Goal: Use online tool/utility: Utilize a website feature to perform a specific function

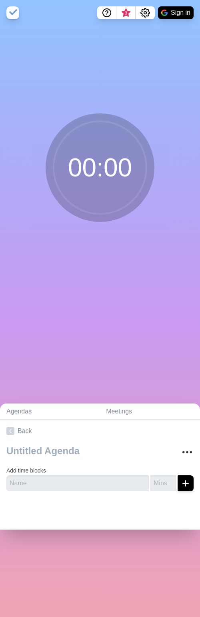
drag, startPoint x: 35, startPoint y: 614, endPoint x: 27, endPoint y: 589, distance: 26.0
click at [30, 588] on div "Agendas Meetings Back Add time blocks" at bounding box center [100, 466] width 200 height 301
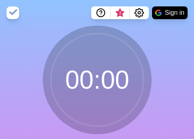
click at [96, 68] on circle at bounding box center [97, 80] width 93 height 93
drag, startPoint x: 93, startPoint y: 81, endPoint x: 84, endPoint y: 78, distance: 9.5
click at [91, 82] on circle at bounding box center [97, 80] width 93 height 93
click at [18, 12] on img at bounding box center [12, 12] width 13 height 13
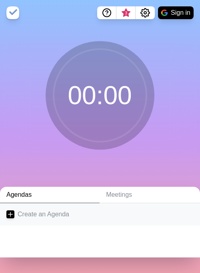
click at [77, 219] on link "Create an Agenda" at bounding box center [100, 214] width 200 height 22
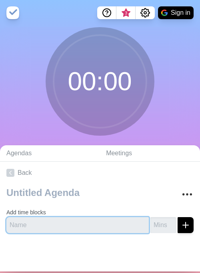
click at [77, 221] on input "text" at bounding box center [77, 225] width 142 height 16
type input "Idea"
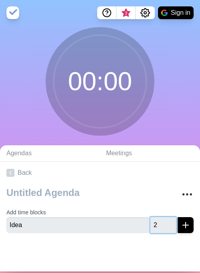
type input "2"
click at [180, 228] on icon "submit" at bounding box center [185, 225] width 10 height 10
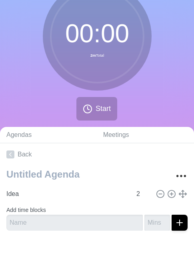
scroll to position [45, 0]
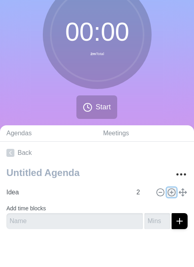
click at [167, 192] on icon at bounding box center [171, 192] width 9 height 9
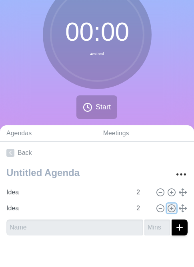
click at [167, 206] on icon at bounding box center [171, 208] width 9 height 9
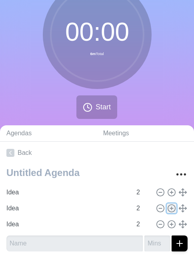
click at [167, 206] on icon at bounding box center [171, 208] width 9 height 9
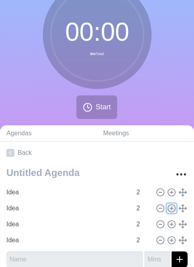
click at [170, 208] on line at bounding box center [171, 208] width 3 height 0
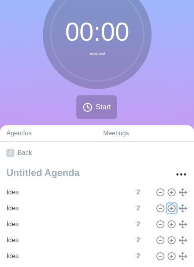
click at [170, 208] on line at bounding box center [171, 208] width 3 height 0
click at [167, 207] on icon at bounding box center [171, 208] width 9 height 9
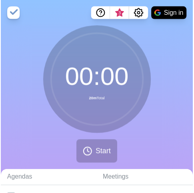
scroll to position [0, 6]
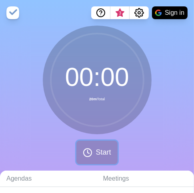
click at [86, 149] on button "Start" at bounding box center [96, 153] width 41 height 24
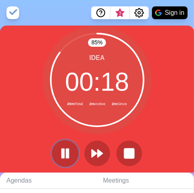
click at [61, 152] on rect at bounding box center [62, 153] width 2 height 9
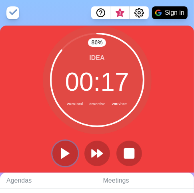
click at [61, 152] on polygon at bounding box center [65, 154] width 8 height 10
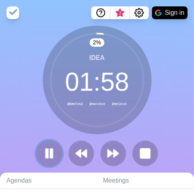
click at [49, 154] on icon at bounding box center [49, 154] width 14 height 14
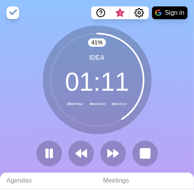
scroll to position [0, 0]
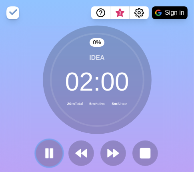
click at [57, 147] on button at bounding box center [49, 153] width 27 height 27
click at [50, 150] on icon at bounding box center [49, 154] width 14 height 14
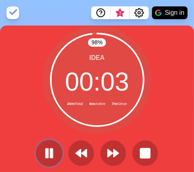
click at [53, 154] on icon at bounding box center [49, 154] width 14 height 14
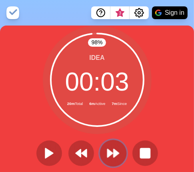
click at [108, 154] on polygon at bounding box center [109, 153] width 5 height 8
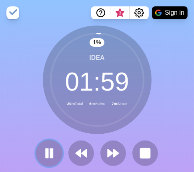
click at [56, 153] on button at bounding box center [49, 153] width 27 height 27
click at [45, 150] on polygon at bounding box center [49, 153] width 8 height 10
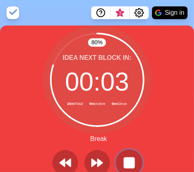
click at [126, 159] on rect at bounding box center [129, 163] width 10 height 10
